Goal: Task Accomplishment & Management: Manage account settings

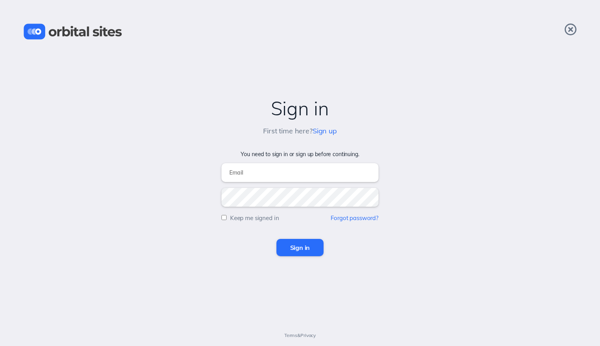
type input "[EMAIL_ADDRESS][DOMAIN_NAME]"
click at [308, 247] on input "Sign in" at bounding box center [300, 247] width 48 height 17
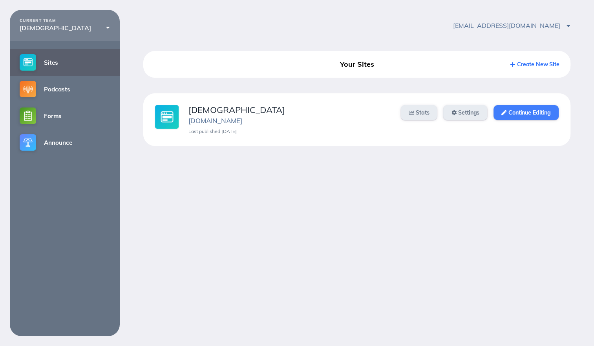
click at [540, 111] on link "Continue Editing" at bounding box center [526, 112] width 65 height 15
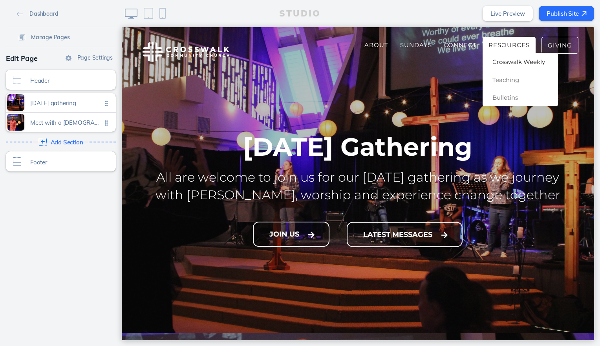
click at [507, 59] on span "Crosswalk Weekly" at bounding box center [518, 61] width 53 height 7
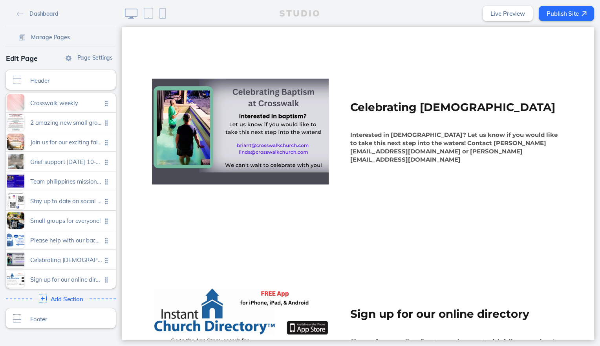
scroll to position [1908, 0]
